Goal: Transaction & Acquisition: Download file/media

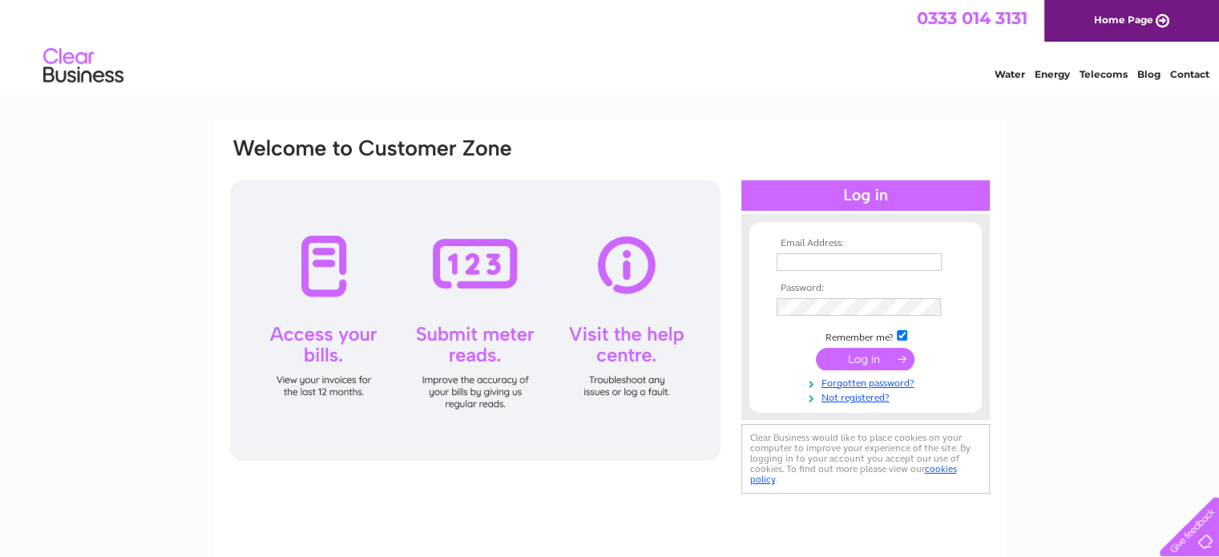
type input "[EMAIL_ADDRESS][DOMAIN_NAME]"
click at [846, 358] on input "submit" at bounding box center [865, 359] width 99 height 22
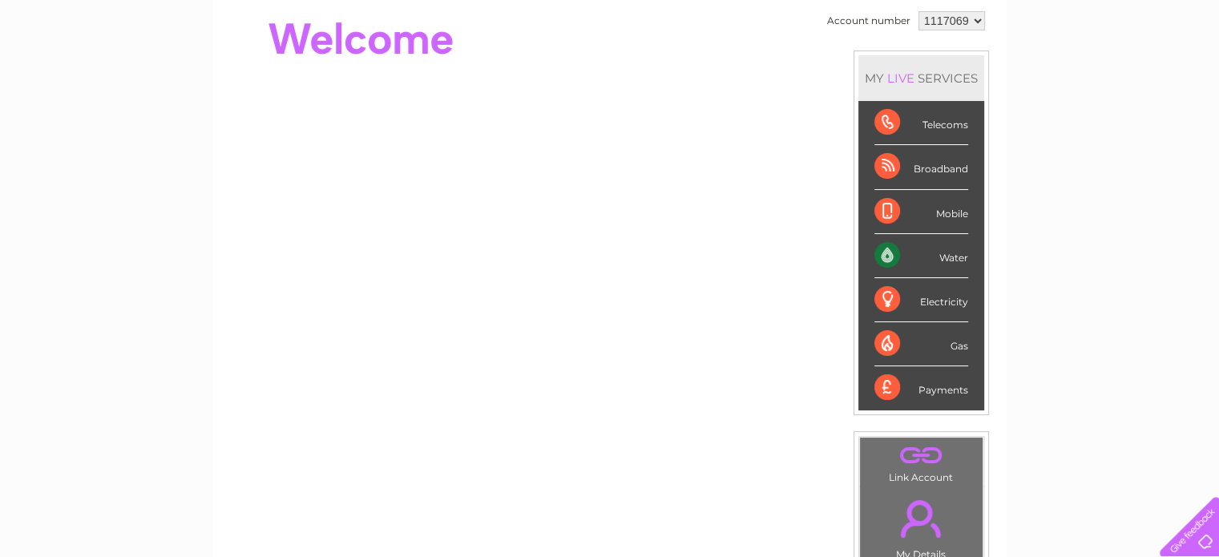
scroll to position [80, 0]
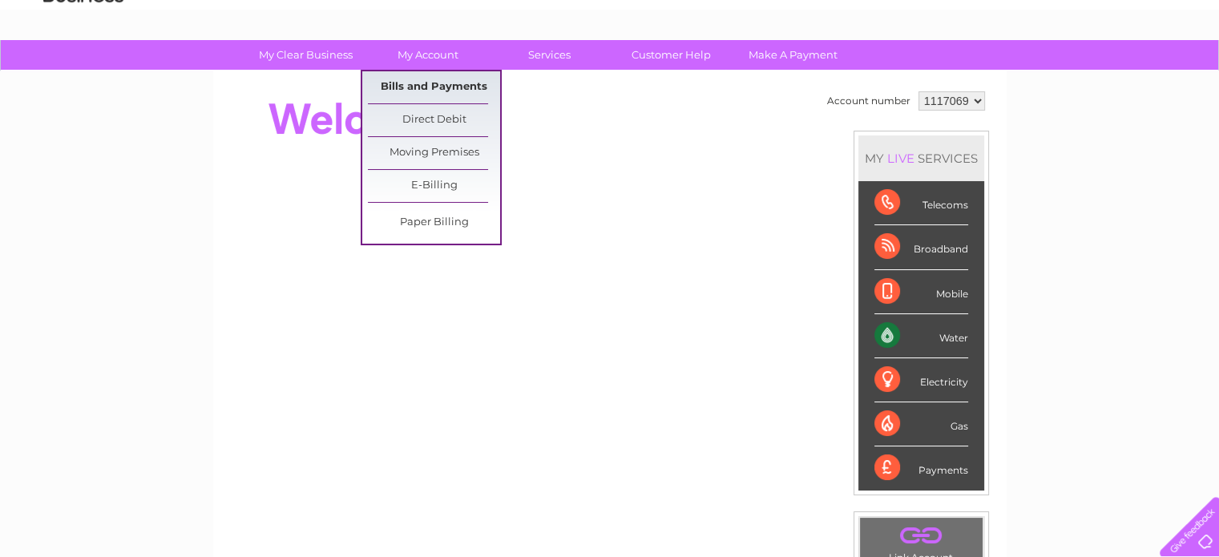
click at [423, 87] on link "Bills and Payments" at bounding box center [434, 87] width 132 height 32
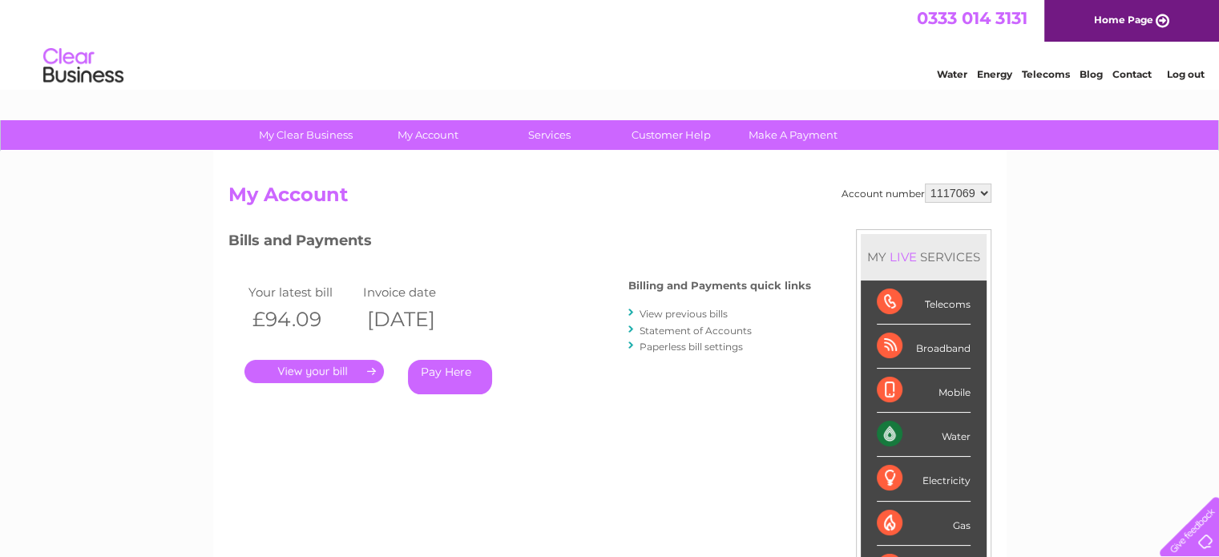
click at [315, 370] on link "." at bounding box center [313, 371] width 139 height 23
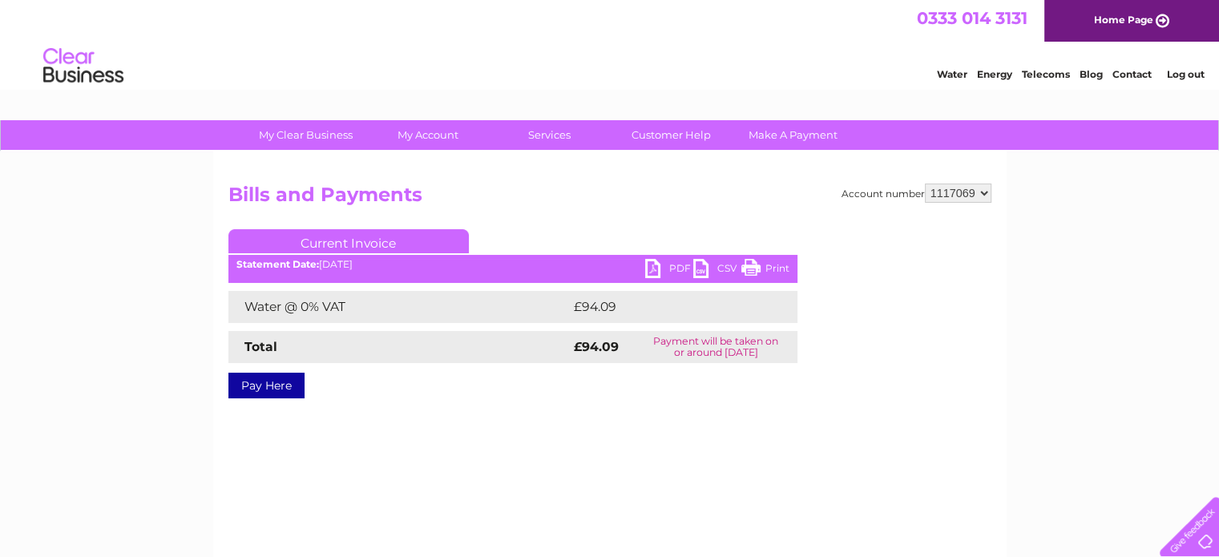
click at [670, 269] on link "PDF" at bounding box center [669, 270] width 48 height 23
